Goal: Check status

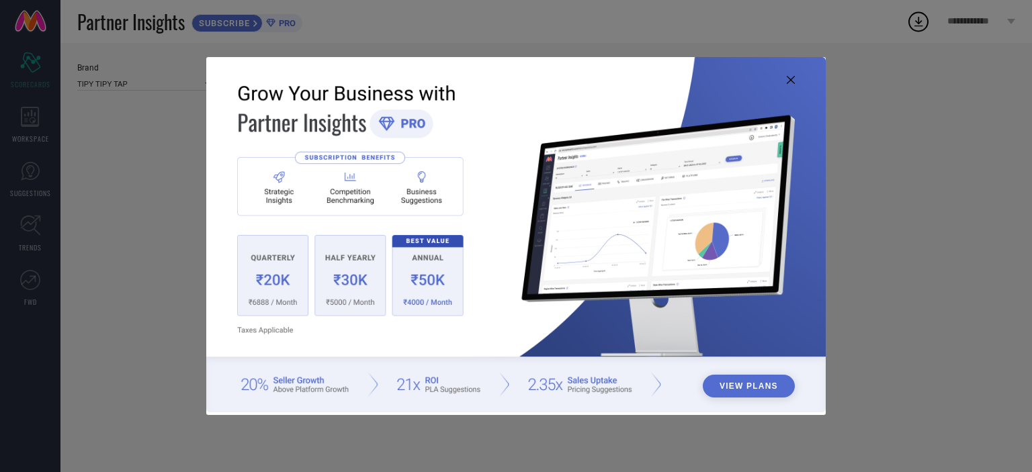
type input "All"
click at [795, 77] on img at bounding box center [516, 235] width 620 height 356
click at [791, 80] on icon at bounding box center [791, 80] width 8 height 8
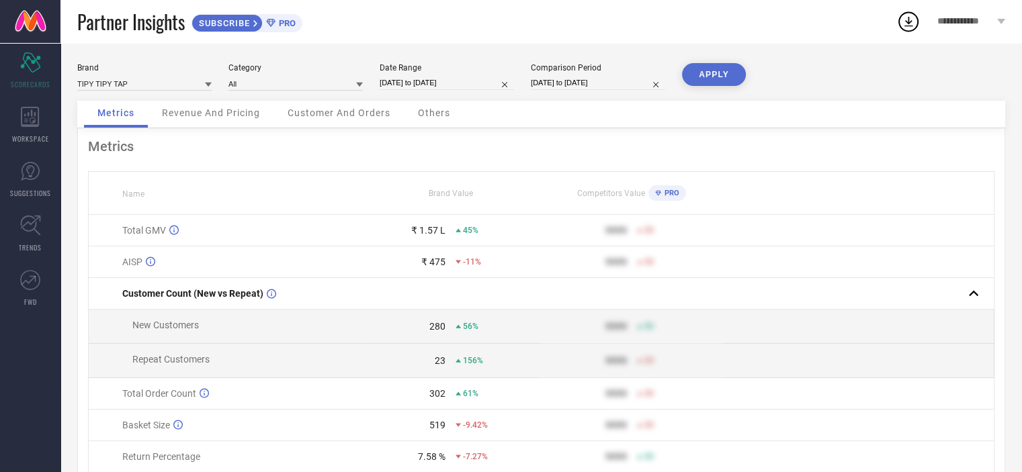
select select "7"
select select "2025"
select select "8"
select select "2025"
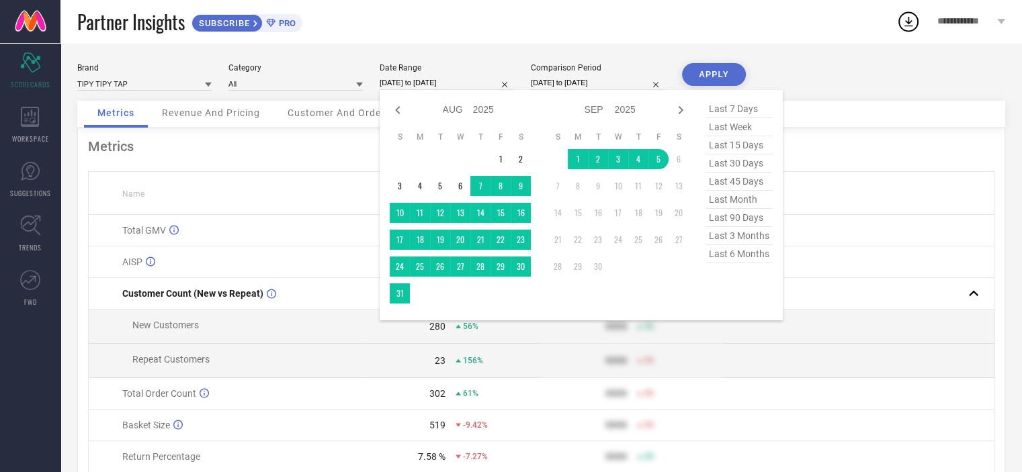
click at [438, 79] on input "[DATE] to [DATE]" at bounding box center [447, 83] width 134 height 14
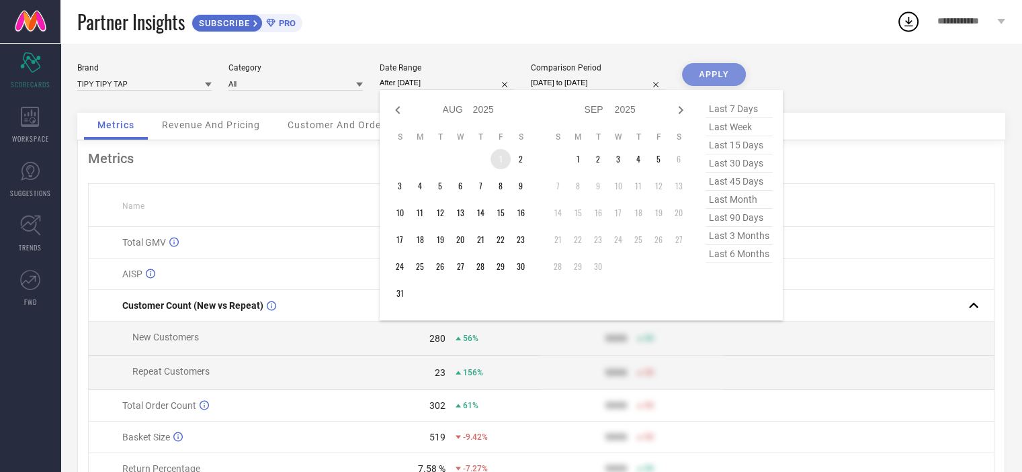
click at [507, 156] on td "1" at bounding box center [501, 159] width 20 height 20
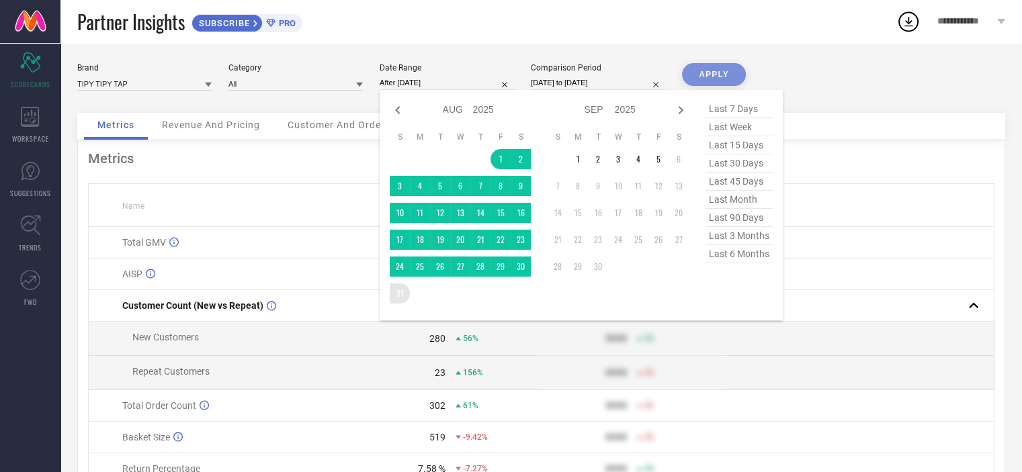
type input "[DATE] to [DATE]"
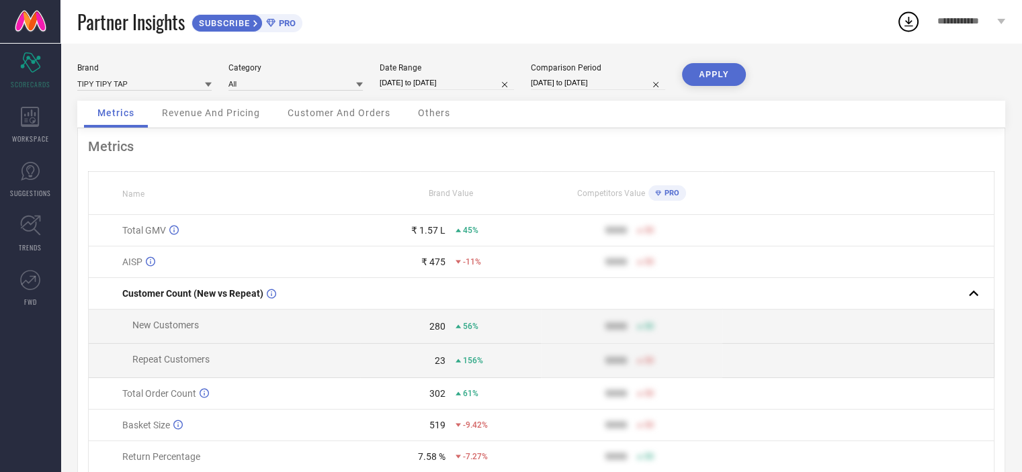
click at [723, 67] on button "APPLY" at bounding box center [714, 74] width 64 height 23
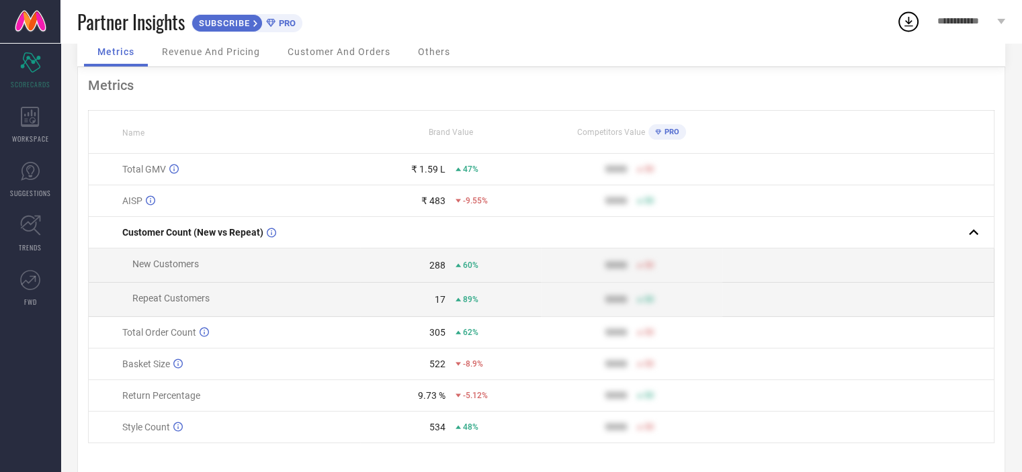
scroll to position [59, 0]
